Goal: Participate in discussion: Engage in conversation with other users on a specific topic

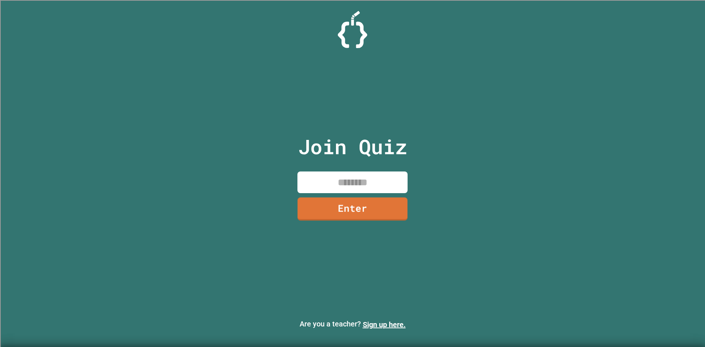
click at [332, 177] on input at bounding box center [352, 183] width 110 height 22
type input "********"
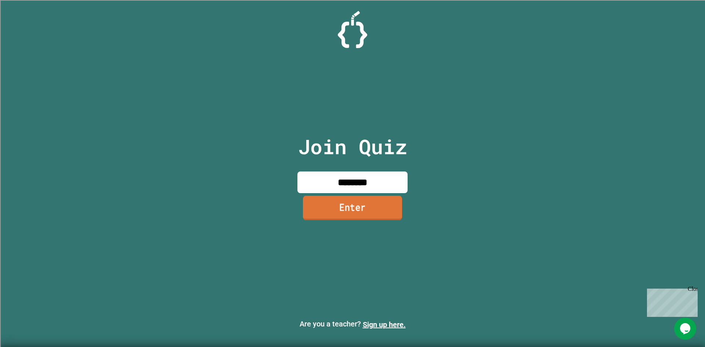
click at [348, 215] on link "Enter" at bounding box center [352, 208] width 99 height 24
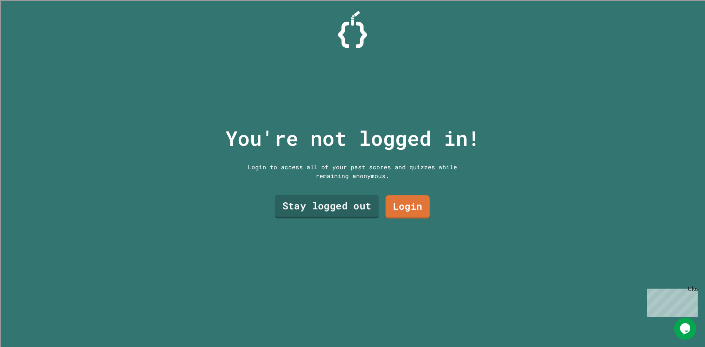
click at [364, 204] on link "Stay logged out" at bounding box center [327, 207] width 104 height 24
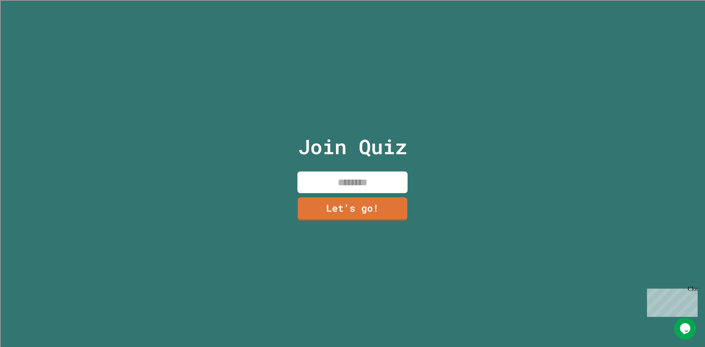
click at [372, 186] on input at bounding box center [352, 183] width 110 height 22
type input "*****"
click at [348, 219] on div "Join Quiz ***** Let's go!" at bounding box center [353, 173] width 124 height 347
click at [349, 214] on link "Let's go!" at bounding box center [352, 208] width 99 height 24
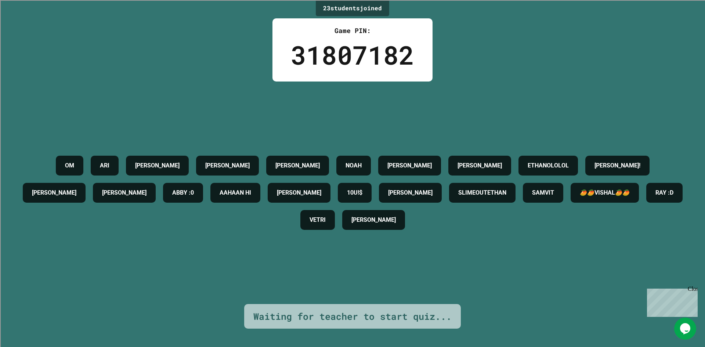
click at [516, 183] on div "SLIMEOUTETHAN" at bounding box center [482, 193] width 66 height 20
click at [506, 192] on h4 "SLIMEOUTETHAN" at bounding box center [482, 192] width 48 height 9
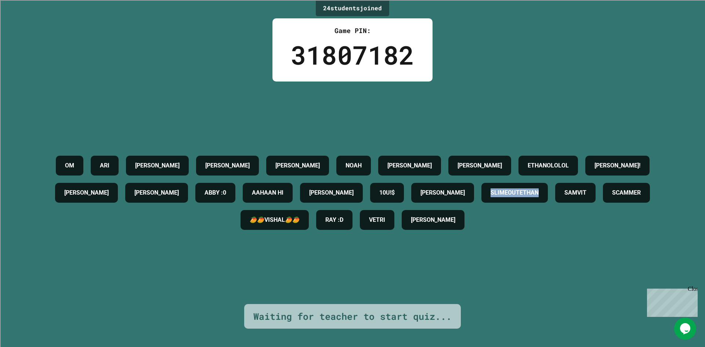
click at [635, 214] on div "OM [PERSON_NAME] [PERSON_NAME] [PERSON_NAME] [PERSON_NAME] ETHANOLOLOL [PERSON_…" at bounding box center [352, 193] width 668 height 82
click at [603, 203] on div "SCAMMER" at bounding box center [626, 193] width 47 height 20
click at [612, 197] on h4 "SCAMMER" at bounding box center [626, 192] width 29 height 9
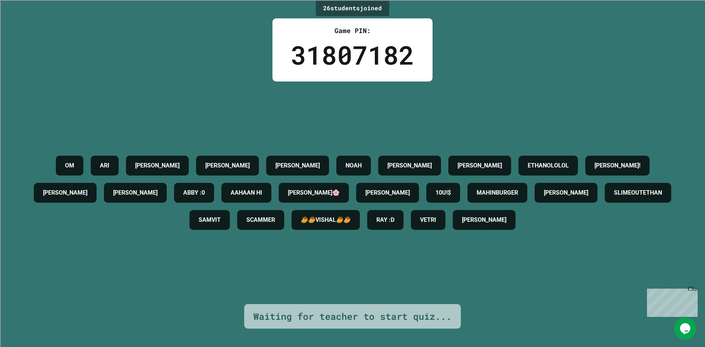
click at [569, 161] on h4 "ETHANOLOLOL" at bounding box center [548, 165] width 41 height 9
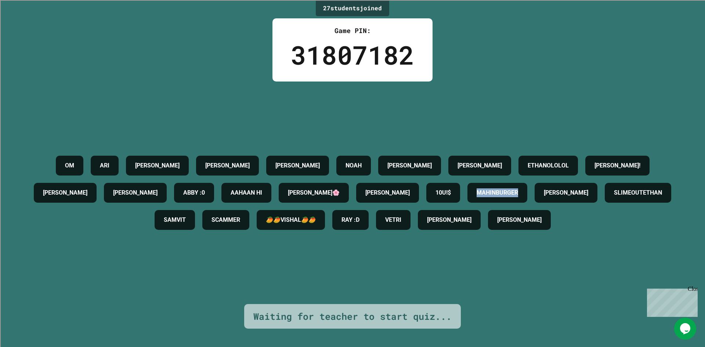
click at [607, 156] on div "OM [PERSON_NAME] [PERSON_NAME] [PERSON_NAME] [PERSON_NAME] ETHANOLOLOL [PERSON_…" at bounding box center [352, 193] width 668 height 82
click at [605, 203] on div "SLIMEOUTETHAN" at bounding box center [638, 193] width 66 height 20
click at [569, 161] on h4 "ETHANOLOLOL" at bounding box center [548, 165] width 41 height 9
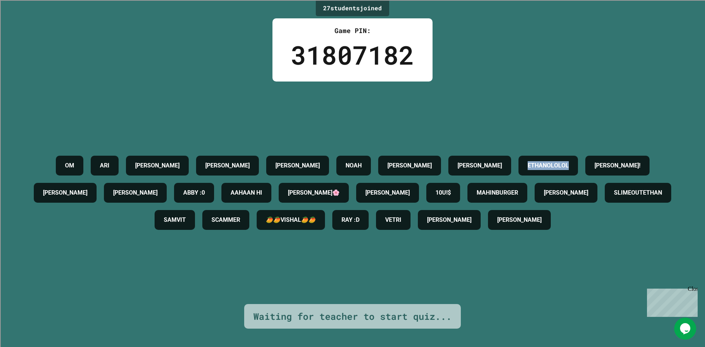
click at [622, 72] on div "27 student s joined Game PIN: 31807182 OM [PERSON_NAME] [PERSON_NAME] [PERSON_N…" at bounding box center [352, 173] width 705 height 347
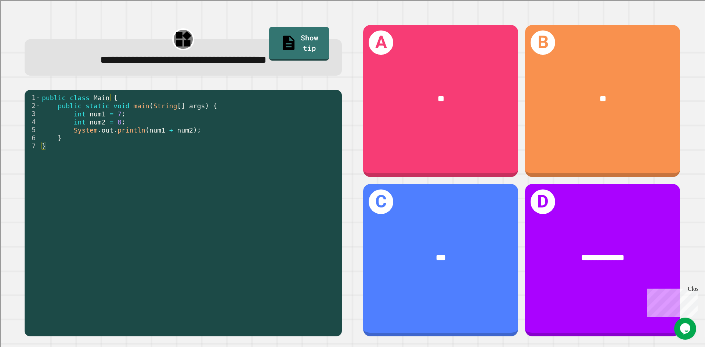
click at [119, 116] on div "public class Main { public static void main ( String [ ] args ) { int num1 = 7 …" at bounding box center [189, 211] width 298 height 234
click at [141, 127] on div "public class Main { public static void main ( String [ ] args ) { int num1 = 7 …" at bounding box center [189, 211] width 298 height 234
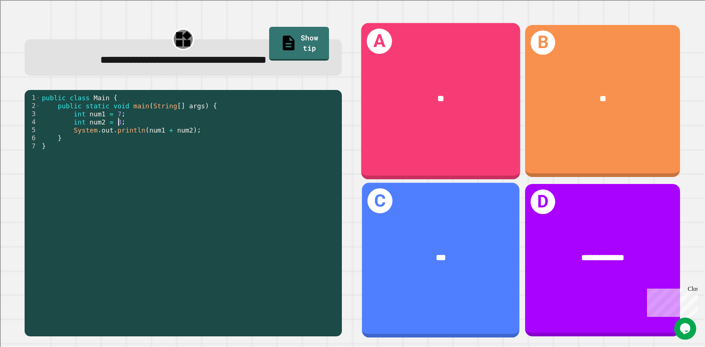
click at [395, 104] on div "**" at bounding box center [440, 99] width 159 height 48
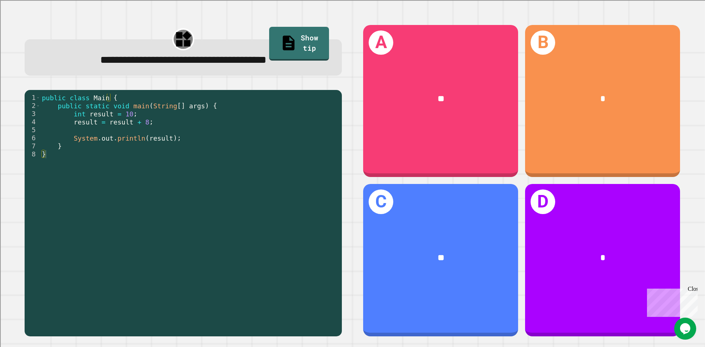
click at [316, 200] on div "public class Main { public static void main ( String [ ] args ) { int result = …" at bounding box center [189, 211] width 298 height 234
click at [412, 235] on div "**" at bounding box center [440, 258] width 155 height 47
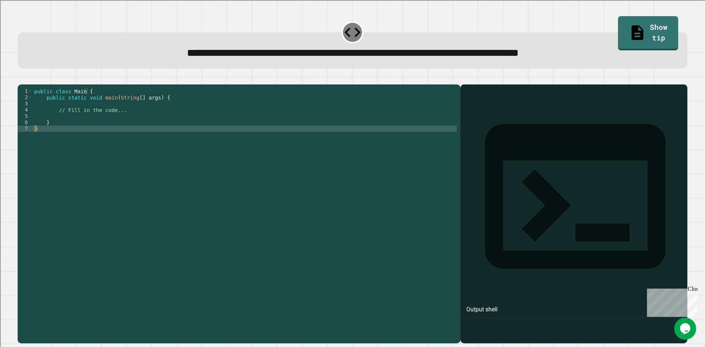
click at [144, 128] on div "public class Main { public static void main ( String [ ] args ) { // Fill in th…" at bounding box center [245, 206] width 424 height 237
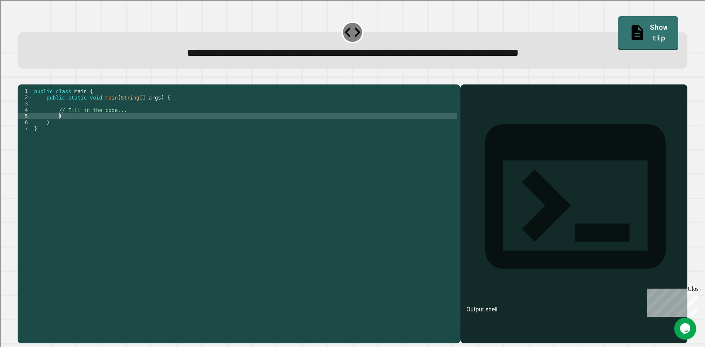
scroll to position [0, 1]
type textarea "*"
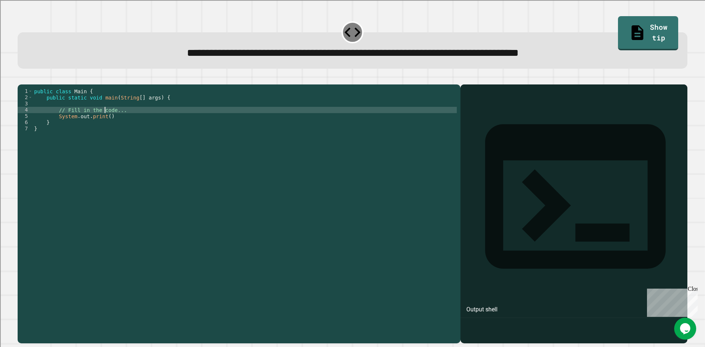
type textarea "**********"
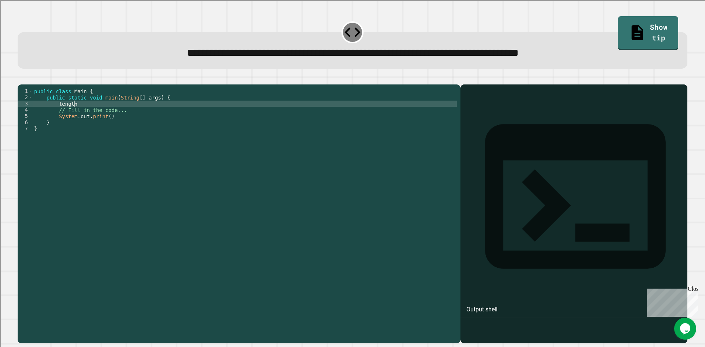
scroll to position [0, 3]
type textarea "*"
type textarea "**********"
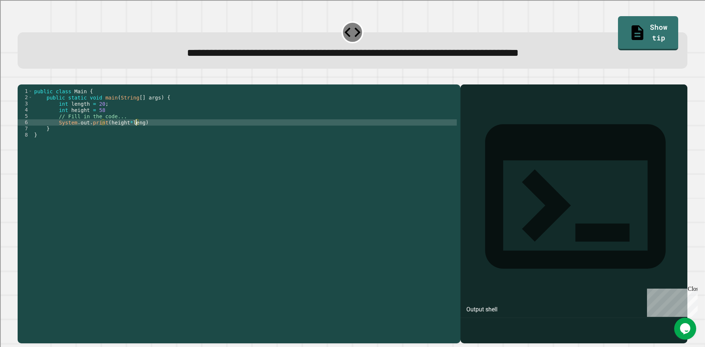
scroll to position [0, 7]
click at [182, 136] on div "public class Main { public static void main ( String [ ] args ) { int length = …" at bounding box center [245, 206] width 424 height 237
click at [21, 79] on icon "button" at bounding box center [21, 79] width 0 height 0
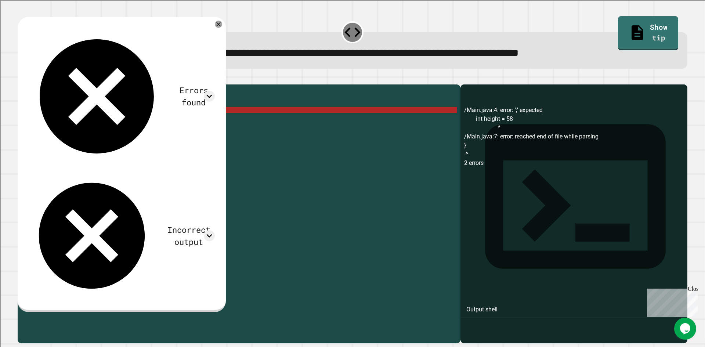
scroll to position [0, 4]
click at [107, 122] on div "public class Main { public static void main ( String [ ] args ) { int length = …" at bounding box center [245, 206] width 424 height 237
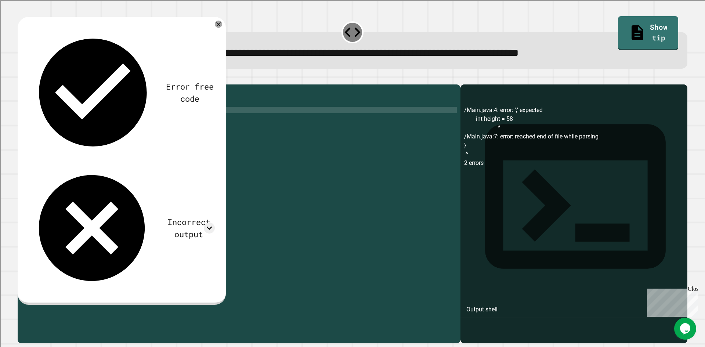
click at [36, 84] on div at bounding box center [353, 80] width 670 height 9
click at [21, 79] on button "button" at bounding box center [21, 79] width 0 height 0
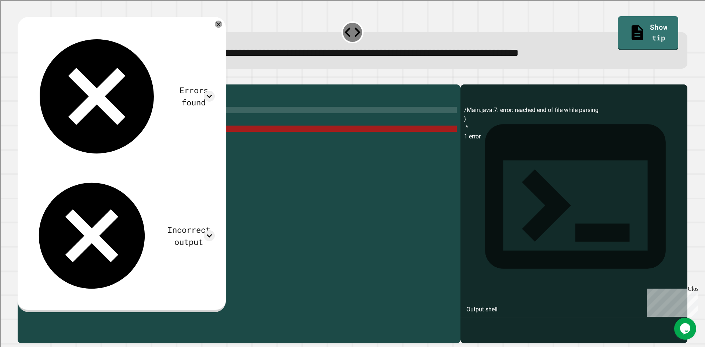
scroll to position [0, 0]
click at [167, 138] on div "public class Main { public static void main ( String [ ] args ) { int length = …" at bounding box center [245, 206] width 424 height 237
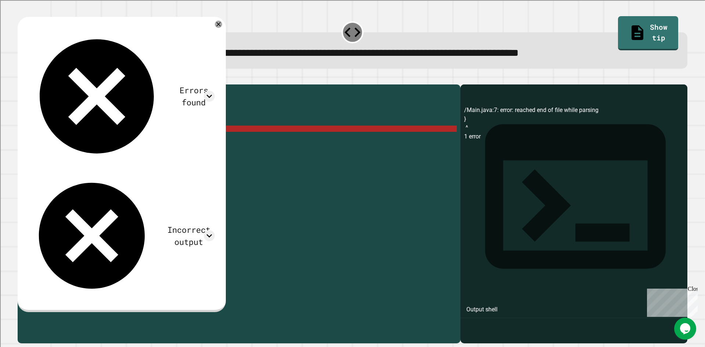
type textarea "*"
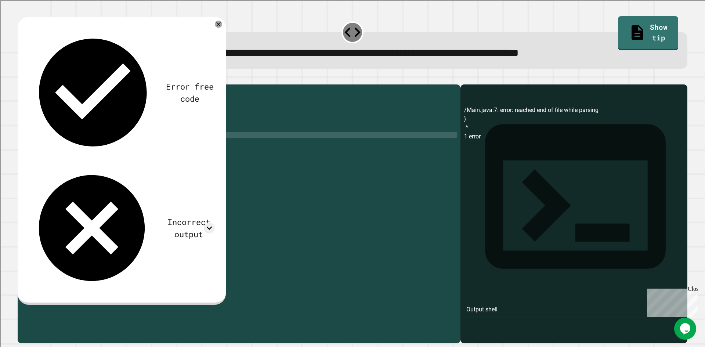
type textarea "*"
click at [21, 79] on icon "button" at bounding box center [21, 79] width 0 height 0
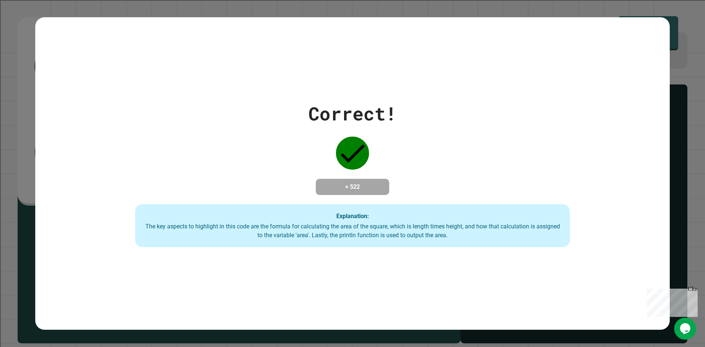
click at [324, 115] on div "Correct!" at bounding box center [352, 114] width 88 height 28
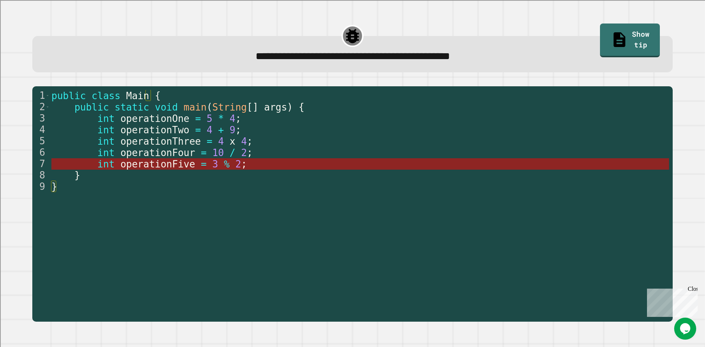
click at [235, 162] on span "2" at bounding box center [238, 164] width 6 height 11
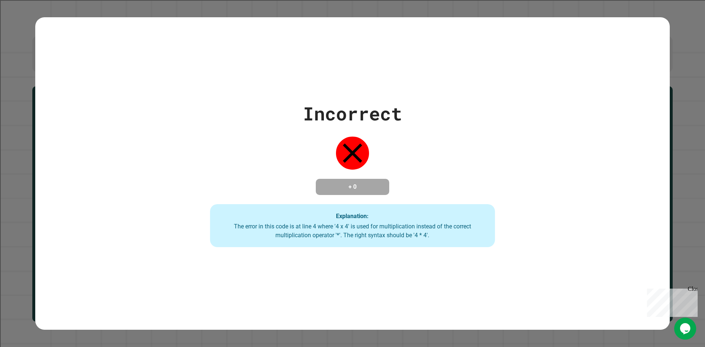
click at [519, 180] on div "Incorrect + 0 Explanation: The error in this code is at line 4 where '4 x 4' is…" at bounding box center [352, 174] width 407 height 148
click at [536, 161] on div "Incorrect + 0 Explanation: The error in this code is at line 4 where '4 x 4' is…" at bounding box center [352, 174] width 407 height 148
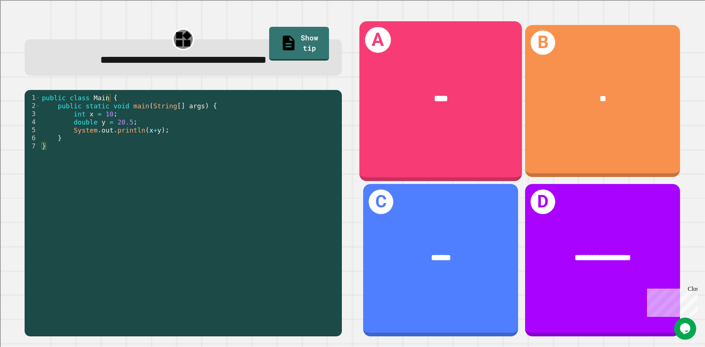
click at [402, 149] on div "A ****" at bounding box center [441, 101] width 163 height 160
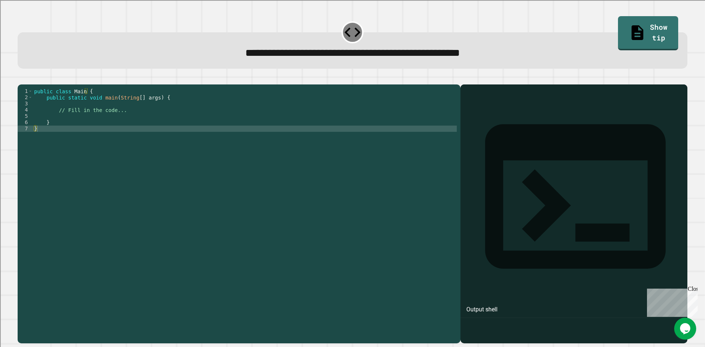
click at [264, 131] on div "public class Main { public static void main ( String [ ] args ) { // Fill in th…" at bounding box center [245, 206] width 424 height 237
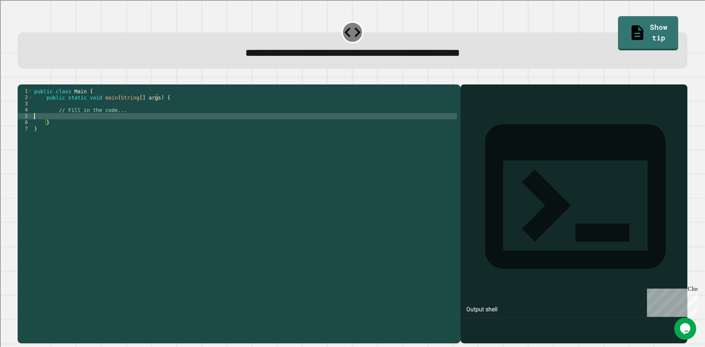
click at [172, 124] on div "public class Main { public static void main ( String [ ] args ) { // Fill in th…" at bounding box center [245, 206] width 424 height 237
click at [135, 129] on div "public class Main { public static void main ( String [ ] args ) { // Fill in th…" at bounding box center [245, 206] width 424 height 237
type textarea "**********"
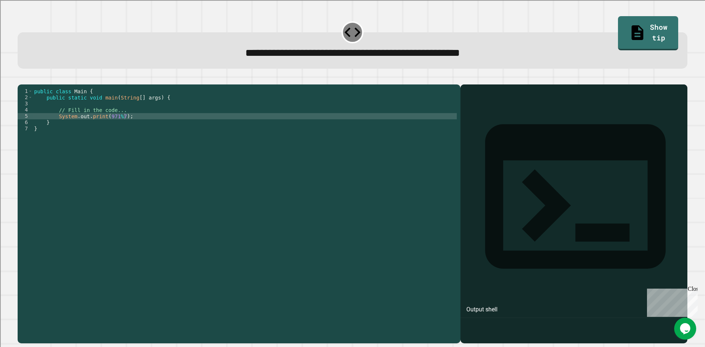
click at [28, 84] on icon "button" at bounding box center [26, 82] width 4 height 5
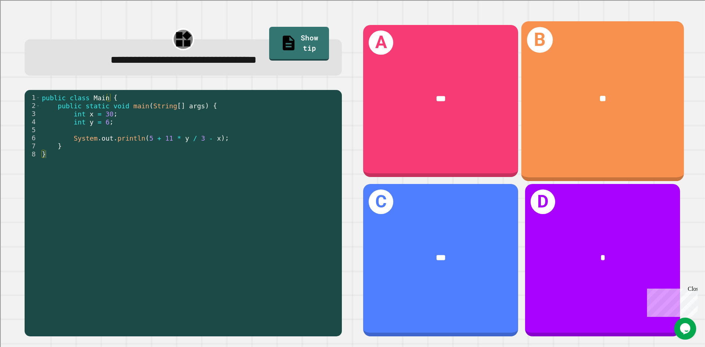
click at [624, 115] on div "**" at bounding box center [602, 98] width 163 height 49
